Goal: Information Seeking & Learning: Learn about a topic

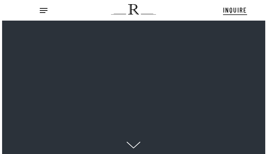
scroll to position [7, 8]
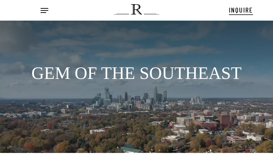
scroll to position [10, 0]
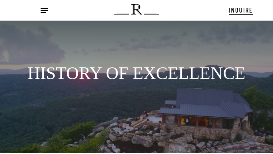
scroll to position [10, 0]
